Goal: Task Accomplishment & Management: Manage account settings

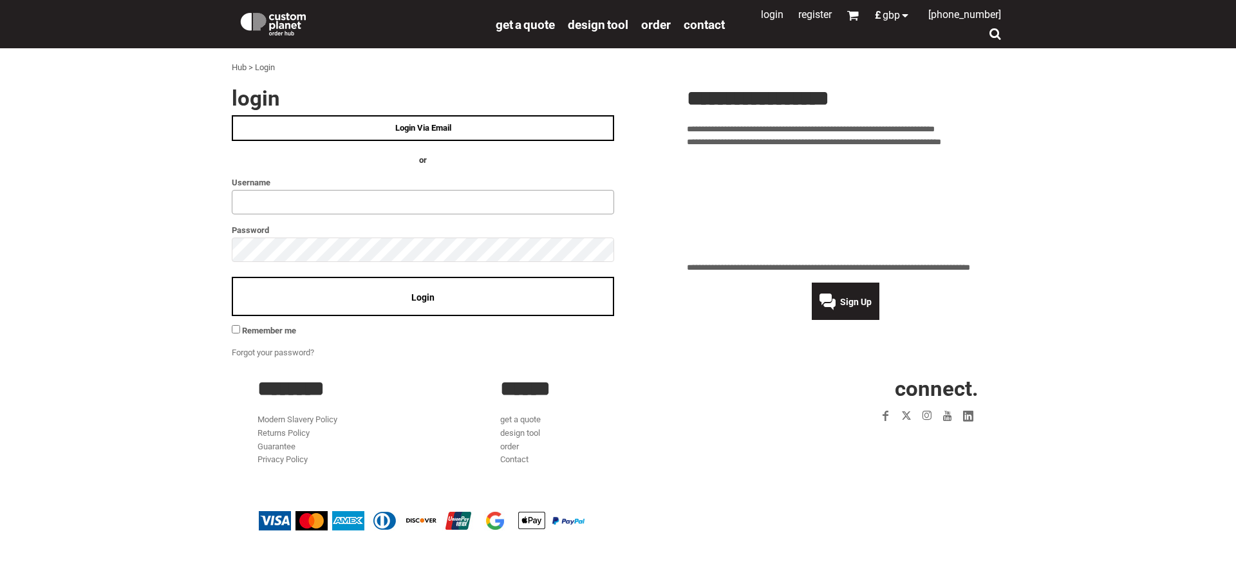
click at [350, 202] on input "text" at bounding box center [423, 202] width 382 height 24
type input "********"
click at [396, 301] on div "Login" at bounding box center [423, 296] width 382 height 39
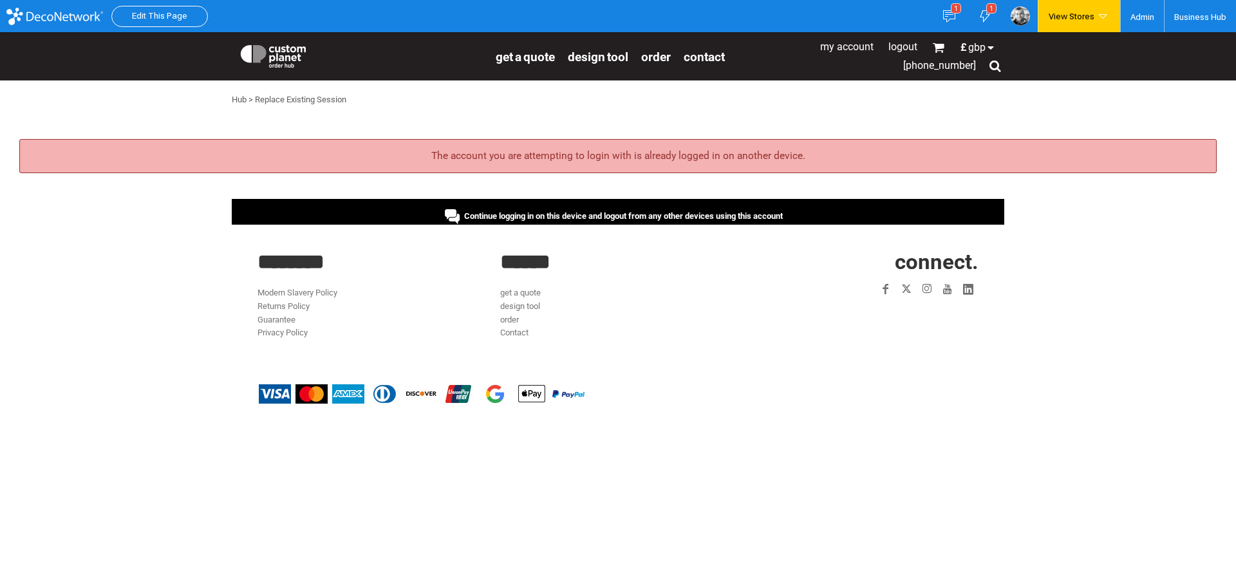
click at [610, 221] on div "Continue logging in on this device and logout from any other devices using this…" at bounding box center [614, 216] width 338 height 10
